Goal: Information Seeking & Learning: Learn about a topic

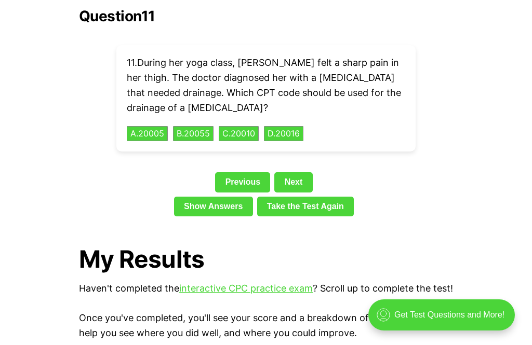
scroll to position [2388, 0]
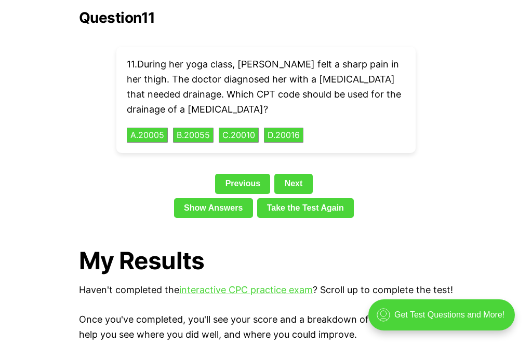
click at [219, 198] on link "Show Answers" at bounding box center [213, 208] width 79 height 20
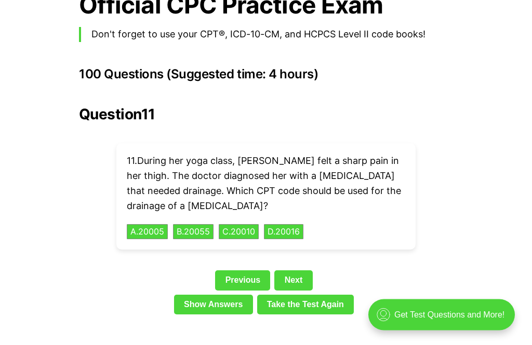
scroll to position [2292, 0]
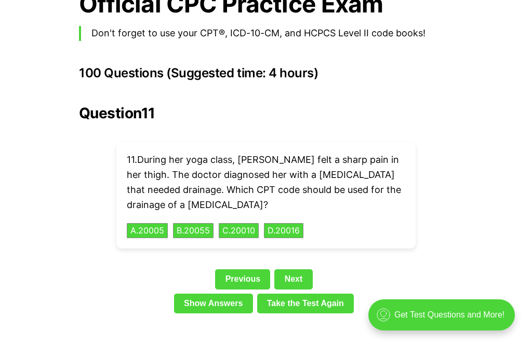
click at [315, 294] on link "Take the Test Again" at bounding box center [305, 304] width 97 height 20
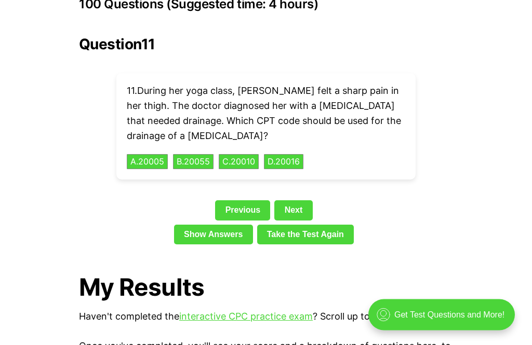
scroll to position [2361, 0]
click at [297, 200] on link "Next" at bounding box center [293, 210] width 38 height 20
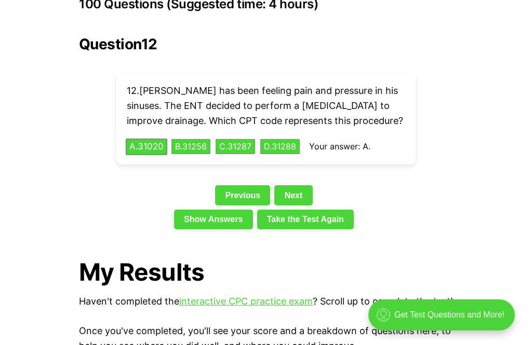
click at [293, 185] on link "Next" at bounding box center [293, 195] width 38 height 20
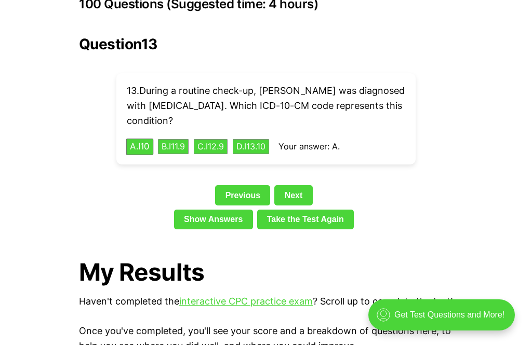
click at [299, 185] on link "Next" at bounding box center [293, 195] width 38 height 20
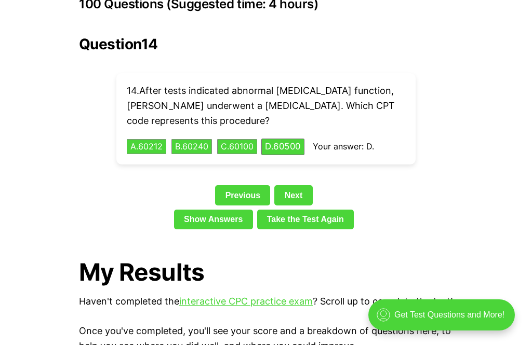
click at [299, 185] on link "Next" at bounding box center [293, 195] width 38 height 20
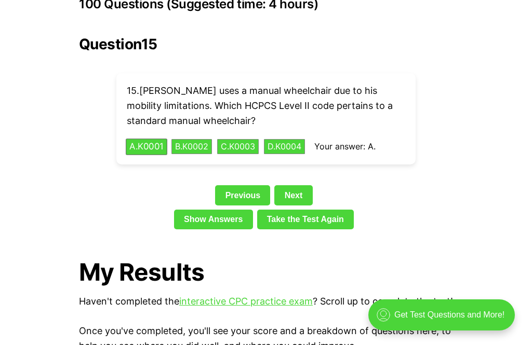
click at [301, 185] on link "Next" at bounding box center [293, 195] width 38 height 20
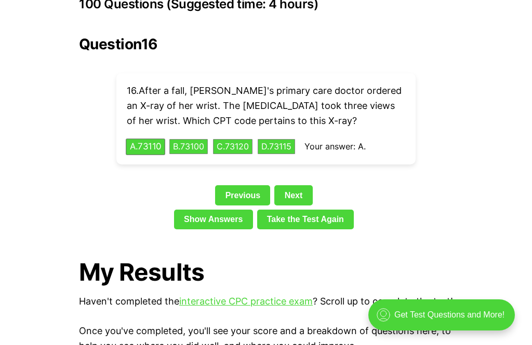
click at [299, 185] on link "Next" at bounding box center [293, 195] width 38 height 20
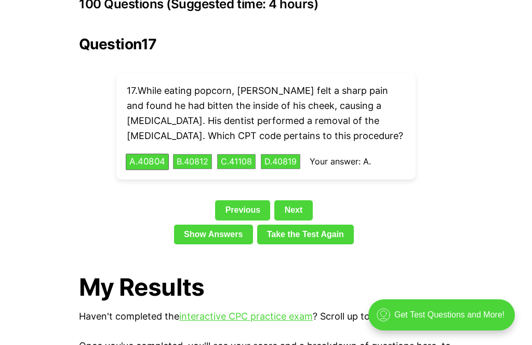
click at [299, 200] on link "Next" at bounding box center [293, 210] width 38 height 20
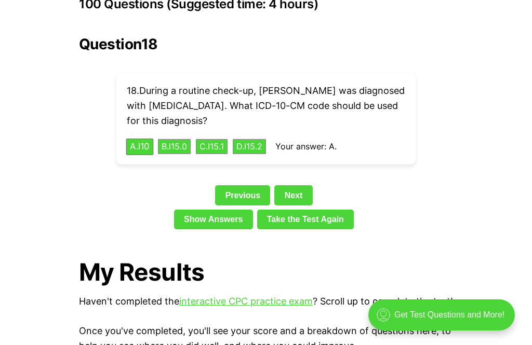
click at [300, 185] on link "Next" at bounding box center [293, 195] width 38 height 20
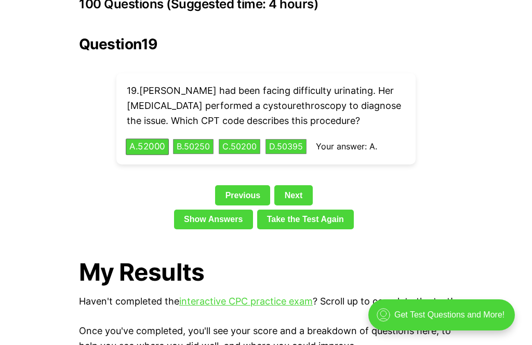
click at [304, 185] on link "Next" at bounding box center [293, 195] width 38 height 20
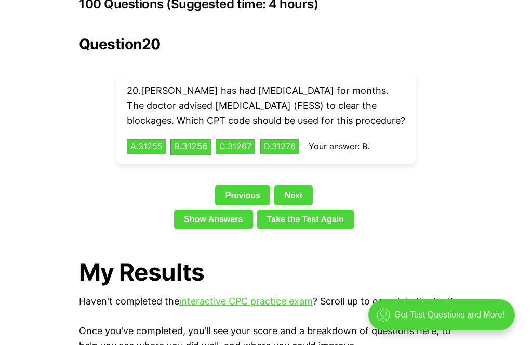
click at [301, 185] on link "Next" at bounding box center [293, 195] width 38 height 20
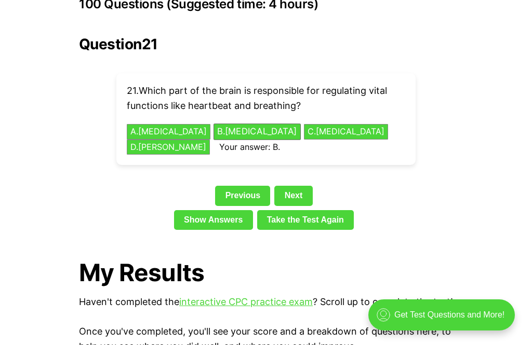
click at [295, 186] on link "Next" at bounding box center [293, 196] width 38 height 20
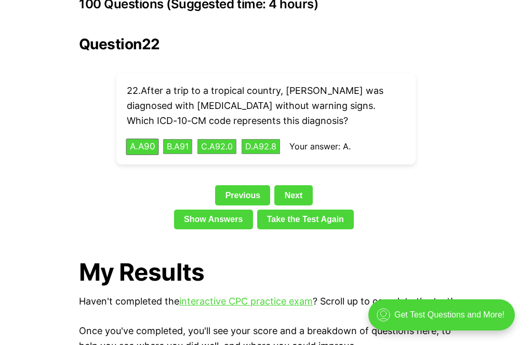
click at [302, 185] on link "Next" at bounding box center [293, 195] width 38 height 20
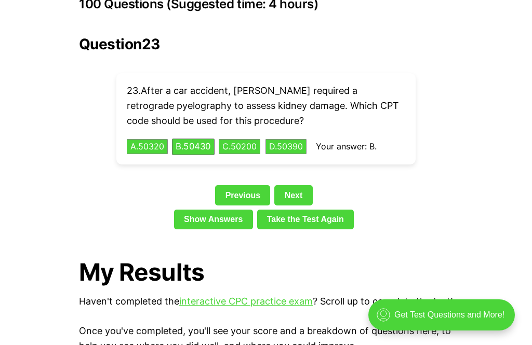
click at [301, 185] on link "Next" at bounding box center [293, 195] width 38 height 20
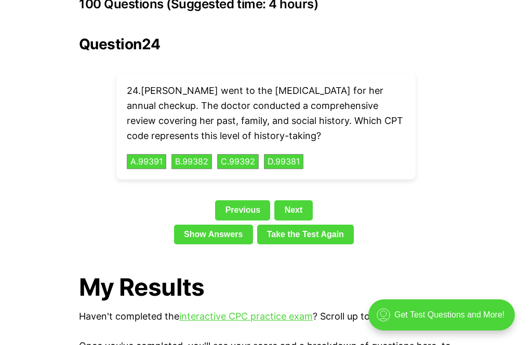
click at [305, 200] on link "Next" at bounding box center [293, 210] width 38 height 20
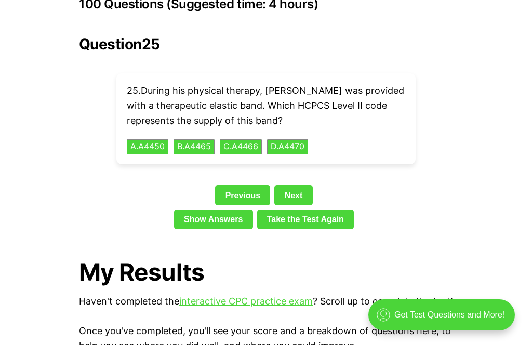
click at [241, 139] on button "C . A4466" at bounding box center [241, 147] width 42 height 16
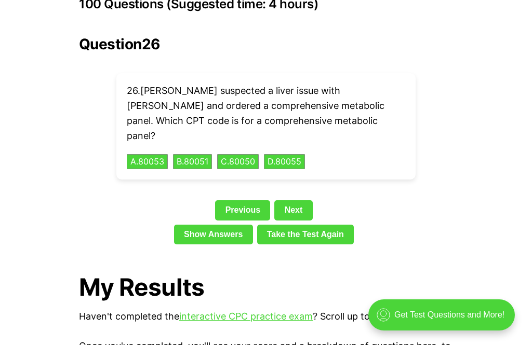
click at [160, 154] on button "A . 80053" at bounding box center [147, 162] width 41 height 16
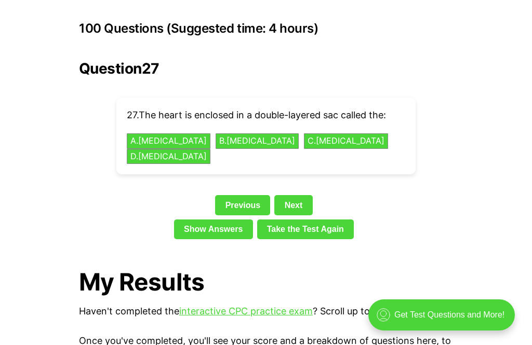
scroll to position [2336, 0]
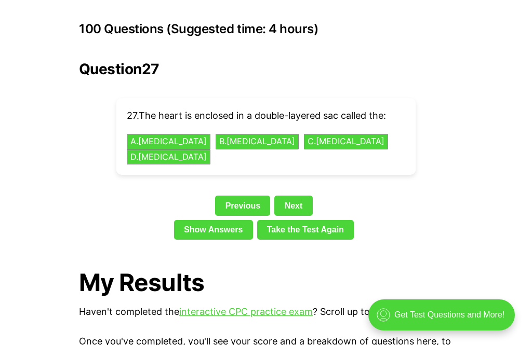
click at [150, 134] on button "A . [MEDICAL_DATA]" at bounding box center [169, 142] width 84 height 16
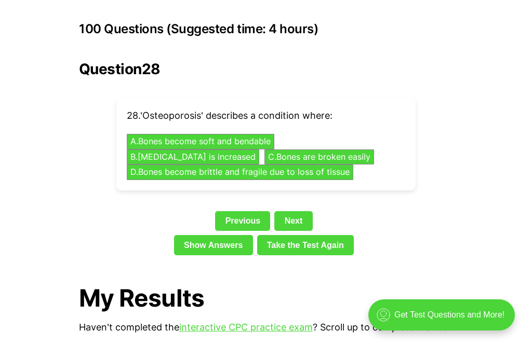
click at [299, 165] on button "D . Bones become brittle and fragile due to loss of tissue" at bounding box center [240, 173] width 226 height 16
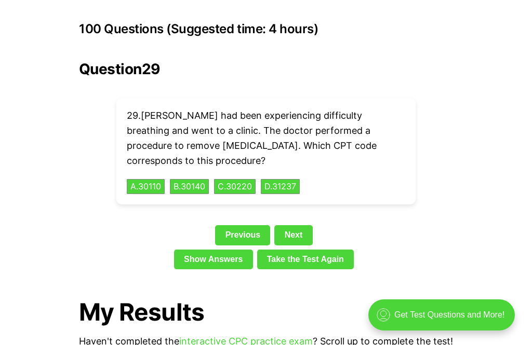
click at [145, 179] on button "A . 30110" at bounding box center [146, 187] width 38 height 16
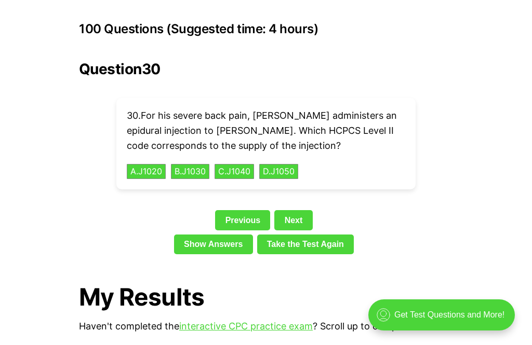
click at [305, 210] on link "Next" at bounding box center [293, 220] width 38 height 20
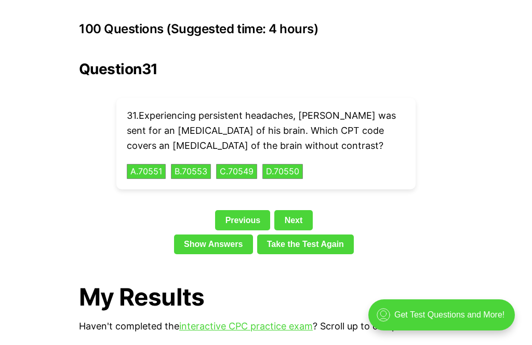
click at [146, 164] on button "A . 70551" at bounding box center [146, 172] width 39 height 16
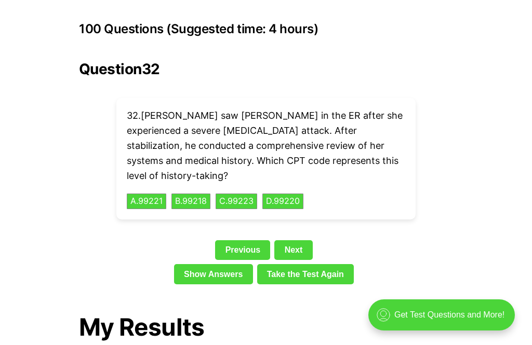
click at [235, 169] on div "32 . [PERSON_NAME] saw [PERSON_NAME] in the ER after she experienced a severe […" at bounding box center [265, 159] width 299 height 122
click at [236, 194] on button "C . 99223" at bounding box center [237, 202] width 42 height 16
